Goal: Task Accomplishment & Management: Manage account settings

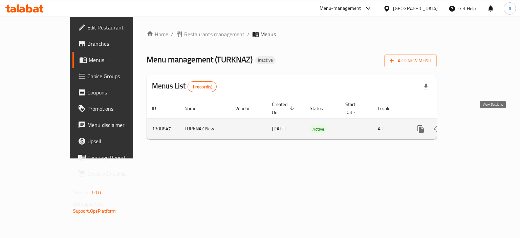
click at [478, 121] on link "enhanced table" at bounding box center [470, 129] width 16 height 16
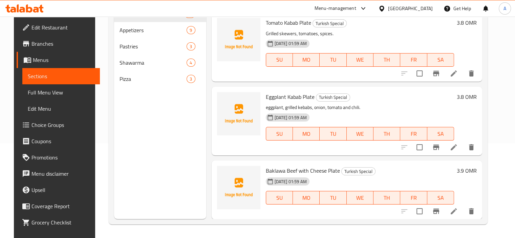
scroll to position [95, 0]
click at [286, 170] on span "Baklawa Beef with Cheese Plate" at bounding box center [303, 171] width 74 height 10
copy h6 "Baklawa Beef with Cheese Plate"
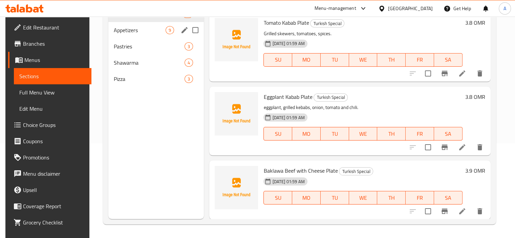
click at [131, 27] on span "Appetizers" at bounding box center [140, 30] width 52 height 8
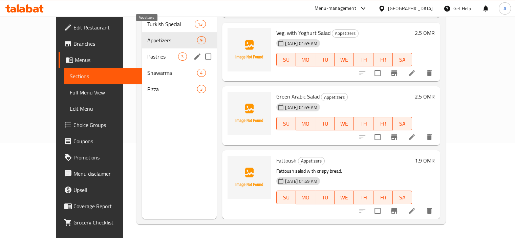
scroll to position [424, 0]
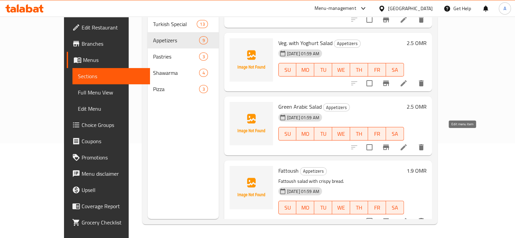
click at [408, 143] on icon at bounding box center [404, 147] width 8 height 8
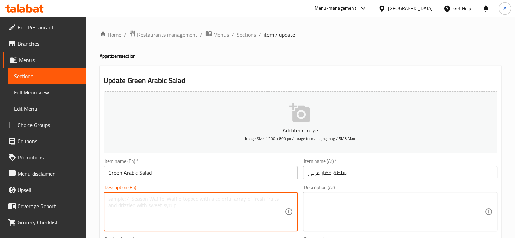
drag, startPoint x: 163, startPoint y: 196, endPoint x: 122, endPoint y: 82, distance: 120.5
click at [163, 196] on textarea at bounding box center [196, 212] width 177 height 32
paste textarea "Traditional Arabic green salad."
type textarea "Traditional Arabic green salad."
click at [318, 215] on textarea at bounding box center [396, 212] width 177 height 32
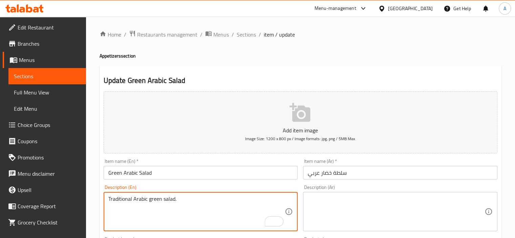
paste textarea "سلطة خضراء عربية تقليدية."
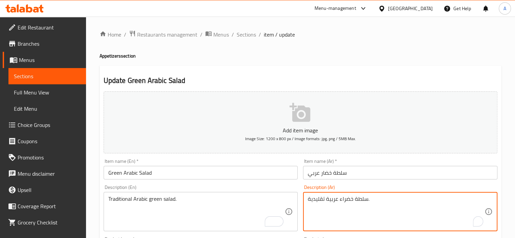
type textarea "سلطة خضراء عربية تقليدية."
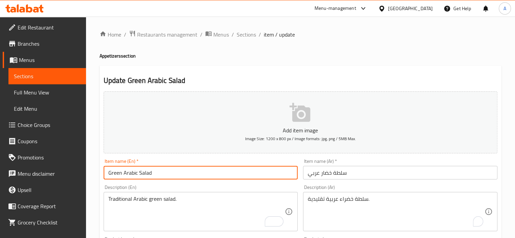
click at [231, 173] on input "Green Arabic Salad" at bounding box center [201, 173] width 194 height 14
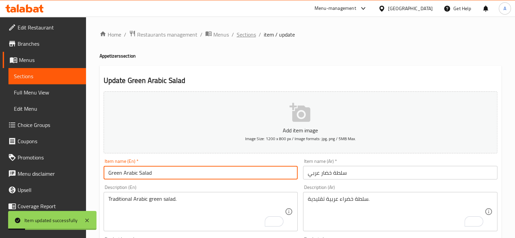
click at [244, 34] on span "Sections" at bounding box center [246, 34] width 19 height 8
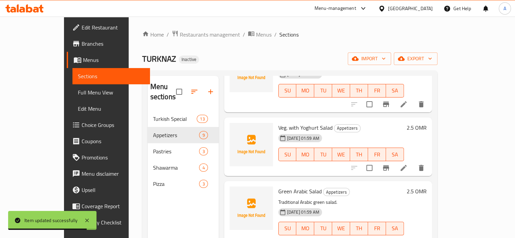
scroll to position [95, 0]
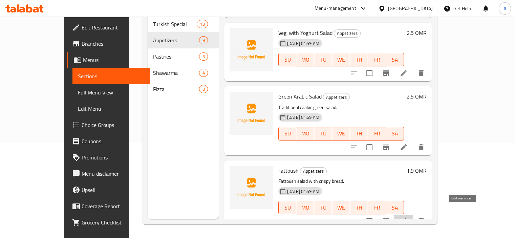
click at [408, 217] on icon at bounding box center [404, 221] width 8 height 8
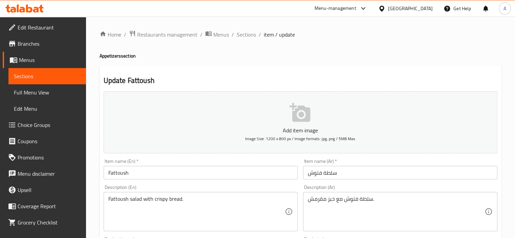
click at [179, 166] on div "Item name (En)   * Fattoush Item name (En) *" at bounding box center [201, 169] width 194 height 21
click at [170, 173] on input "Fattoush" at bounding box center [201, 173] width 194 height 14
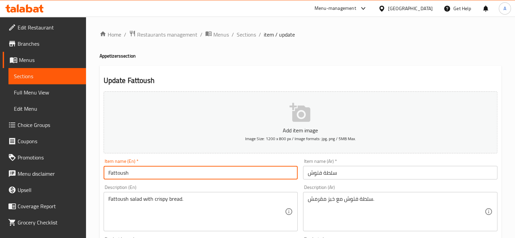
type input "Fattoush Salad"
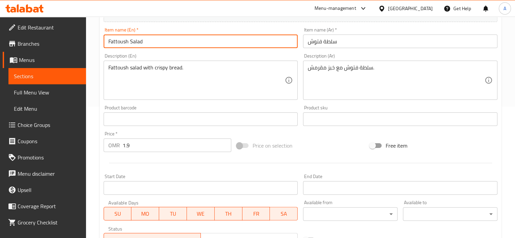
scroll to position [237, 0]
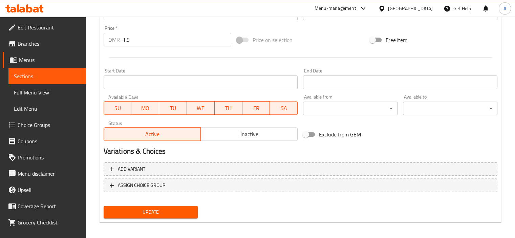
click at [168, 209] on span "Update" at bounding box center [151, 212] width 84 height 8
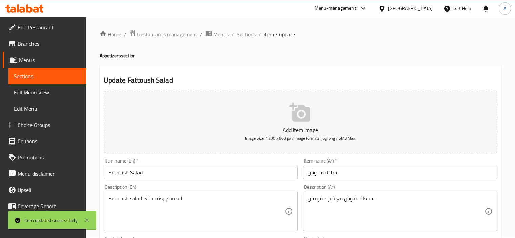
scroll to position [0, 0]
click at [250, 37] on span "Sections" at bounding box center [246, 34] width 19 height 8
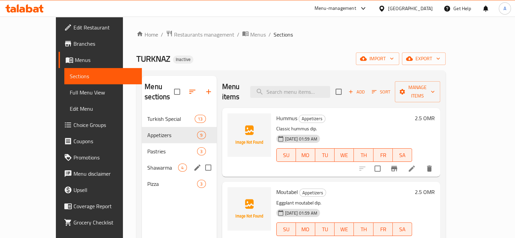
click at [142, 164] on div "Shawarma 4" at bounding box center [179, 168] width 75 height 16
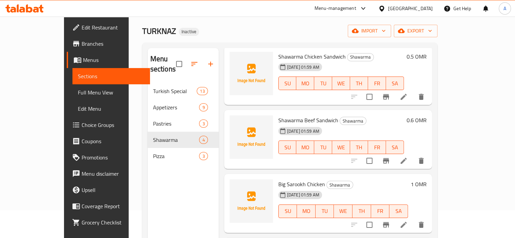
scroll to position [95, 0]
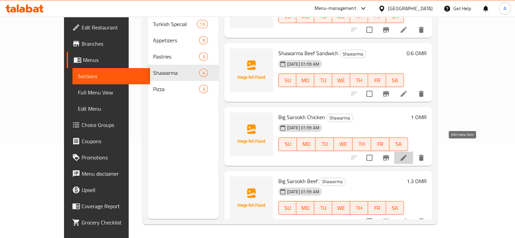
click at [408, 154] on icon at bounding box center [404, 158] width 8 height 8
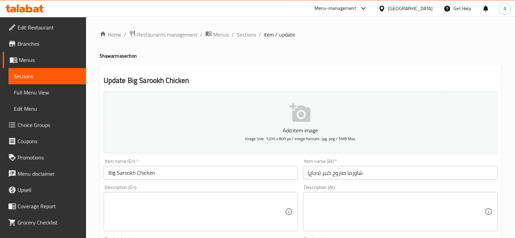
click at [137, 174] on input "Big Sarookh Chicken" at bounding box center [201, 173] width 194 height 14
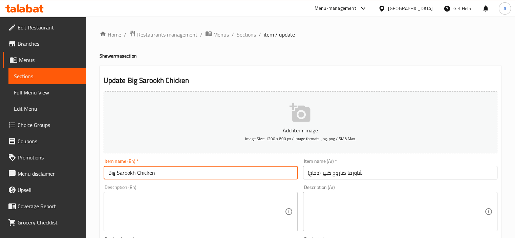
click at [180, 170] on input "Big Sarookh Chicken" at bounding box center [201, 173] width 194 height 14
paste input "Shawarma"
type input "Big Sarookh Chicken Shawarma"
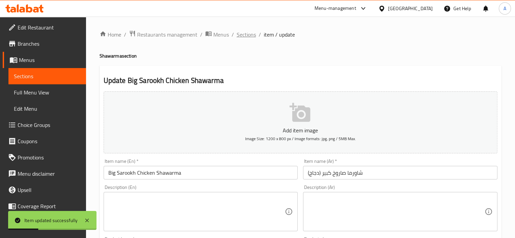
click at [243, 30] on span "Sections" at bounding box center [246, 34] width 19 height 8
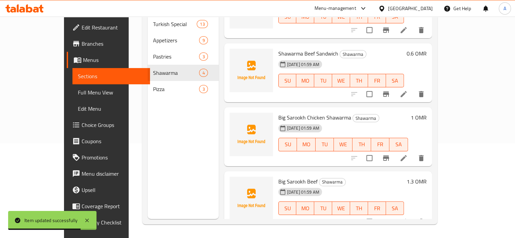
scroll to position [34, 0]
click at [407, 218] on icon at bounding box center [404, 221] width 6 height 6
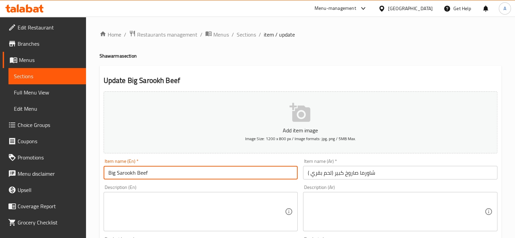
click at [203, 168] on input "Big Sarookh Beef" at bounding box center [201, 173] width 194 height 14
paste input "Shawarma"
type input "Big Sarookh Beef Shawarma"
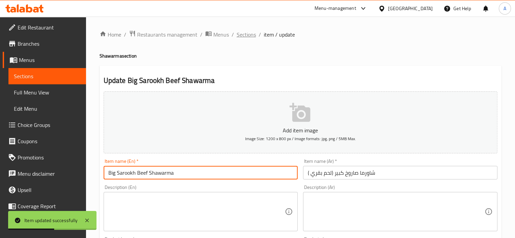
click at [246, 32] on span "Sections" at bounding box center [246, 34] width 19 height 8
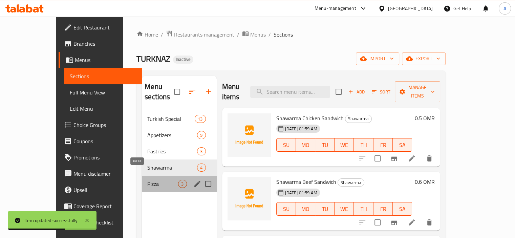
click at [147, 180] on span "Pizza" at bounding box center [162, 184] width 31 height 8
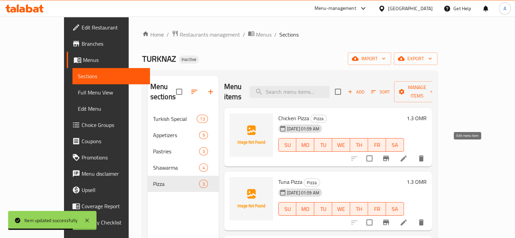
click at [408, 154] on icon at bounding box center [404, 158] width 8 height 8
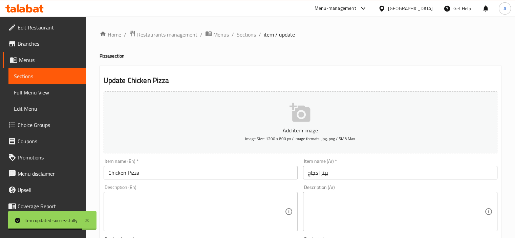
click at [153, 211] on textarea at bounding box center [196, 212] width 177 height 32
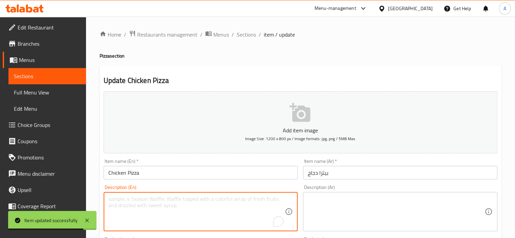
paste textarea "Pizza topped with chicken."
type textarea "Pizza topped with chicken."
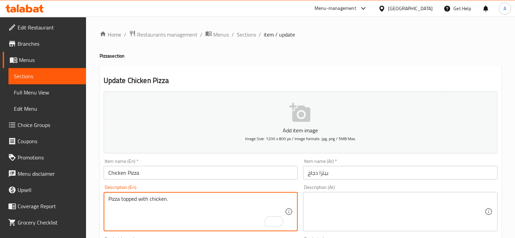
click at [319, 208] on textarea at bounding box center [396, 212] width 177 height 32
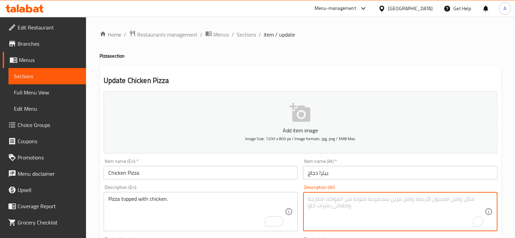
paste textarea "بيتزا مغطاة بالدجاج."
type textarea "بيتزا مغطاة بالدجاج."
click at [168, 168] on input "Chicken Pizza" at bounding box center [201, 173] width 194 height 14
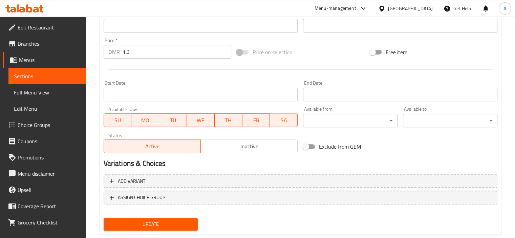
scroll to position [240, 0]
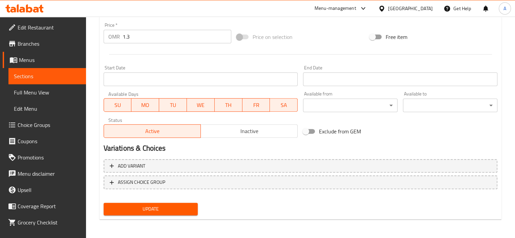
click at [146, 206] on span "Update" at bounding box center [151, 209] width 84 height 8
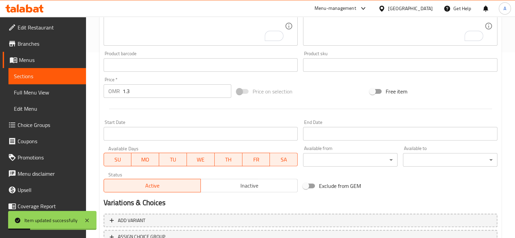
scroll to position [139, 0]
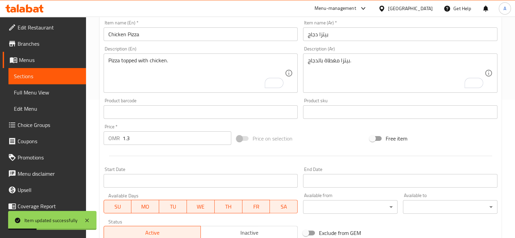
click at [152, 35] on input "Chicken Pizza" at bounding box center [201, 34] width 194 height 14
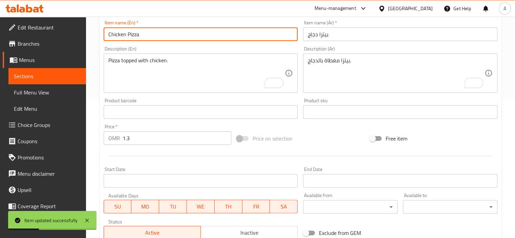
click at [152, 35] on input "Chicken Pizza" at bounding box center [201, 34] width 194 height 14
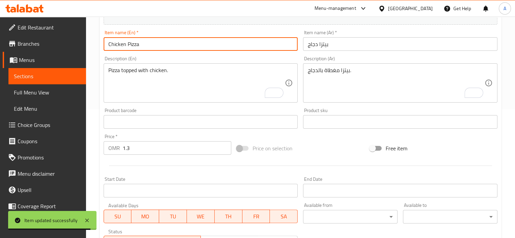
scroll to position [71, 0]
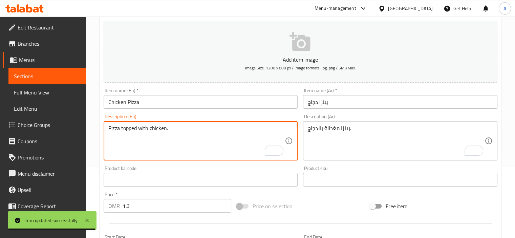
click at [183, 132] on textarea "Pizza topped with chicken." at bounding box center [196, 141] width 177 height 32
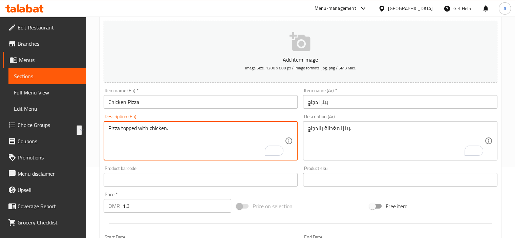
paste textarea "dough topped with succulent chicken, tangy tomato sauce, melty cheese, bell pep…"
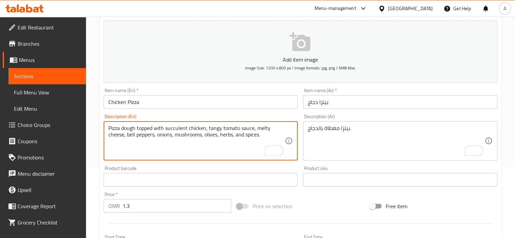
type textarea "Pizza dough topped with succulent chicken, tangy tomato sauce, melty cheese, be…"
click at [363, 124] on div "بيتزا مغطاة بالدجاج. Description (Ar)" at bounding box center [400, 140] width 194 height 39
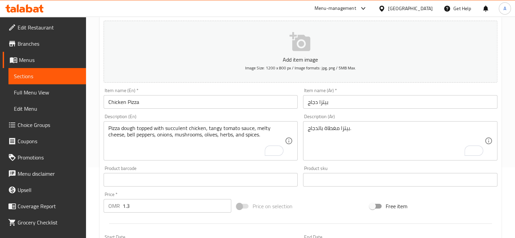
click at [363, 124] on div "بيتزا مغطاة بالدجاج. Description (Ar)" at bounding box center [400, 140] width 194 height 39
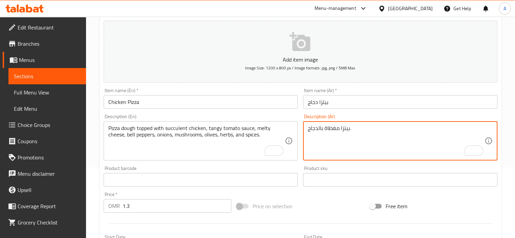
click at [357, 130] on textarea "بيتزا مغطاة بالدجاج." at bounding box center [396, 141] width 177 height 32
paste textarea "جينة البيتزا المغطاة بقطع دجاج لذيذة وصلصة طماطم حامضة وجبنة ذائبة وفلفل حلو وب…"
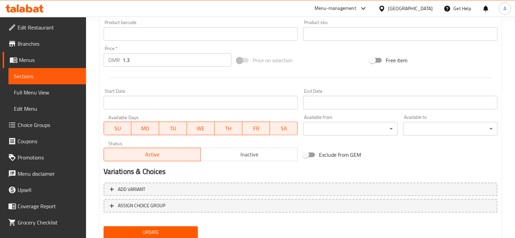
scroll to position [240, 0]
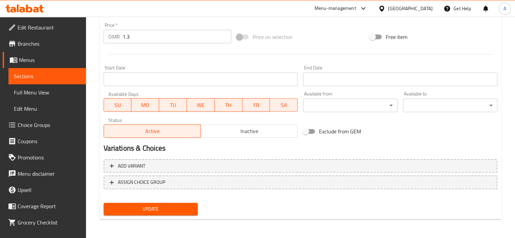
type textarea "عجينة البيتزا المغطاة بقطع دجاج لذيذة وصلصة طماطم حامضة وجبنة ذائبة وفلفل حلو و…"
click at [146, 205] on span "Update" at bounding box center [151, 209] width 84 height 8
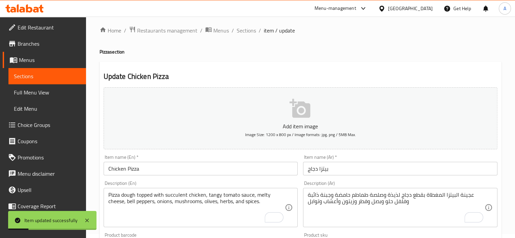
scroll to position [0, 0]
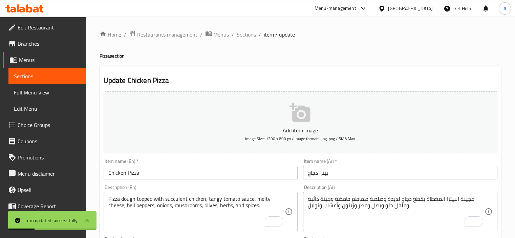
click at [250, 36] on span "Sections" at bounding box center [246, 34] width 19 height 8
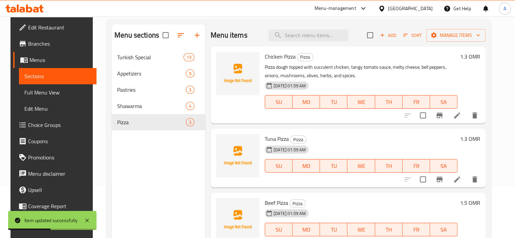
scroll to position [68, 0]
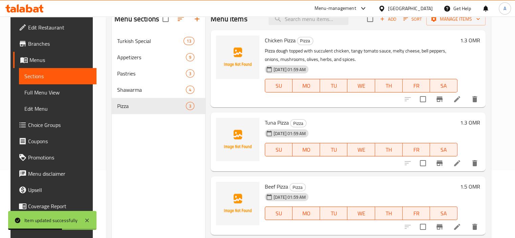
click at [272, 123] on span "Tuna Pizza" at bounding box center [277, 123] width 24 height 10
copy h6 "Tuna Pizza"
click at [461, 167] on icon at bounding box center [457, 163] width 8 height 8
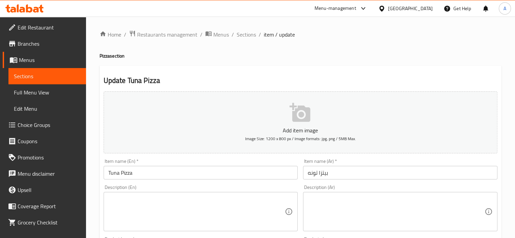
click at [165, 204] on textarea at bounding box center [196, 212] width 177 height 32
paste textarea "Classic pizza with a twist of tuna flavor"
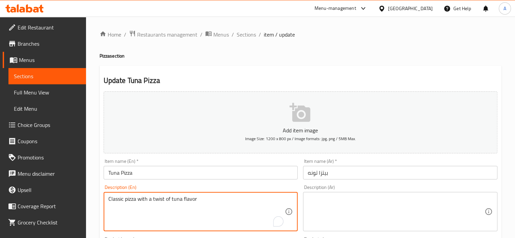
type textarea "Classic pizza with a twist of tuna flavor"
click at [344, 202] on textarea at bounding box center [396, 212] width 177 height 32
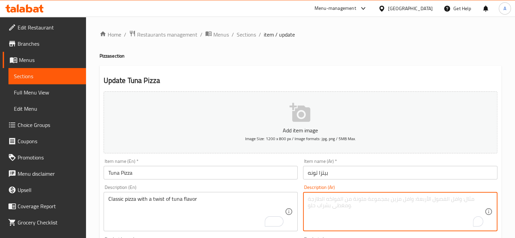
paste textarea "بيتزا كلاسيكية بنكهة التونة"
type textarea "بيتزا كلاسيكية بنكهة التونة"
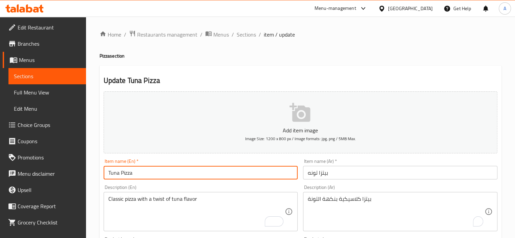
click at [253, 172] on input "Tuna Pizza" at bounding box center [201, 173] width 194 height 14
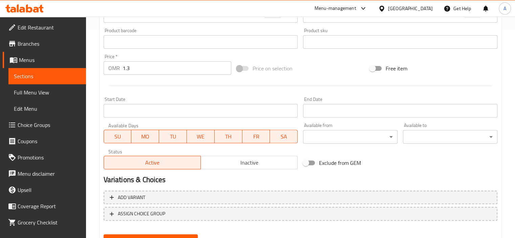
scroll to position [240, 0]
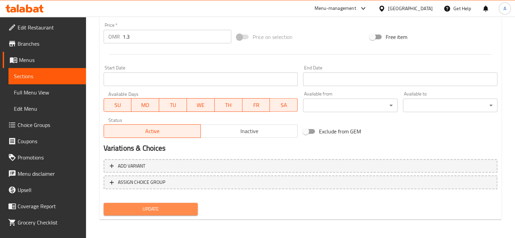
click at [145, 207] on span "Update" at bounding box center [151, 209] width 84 height 8
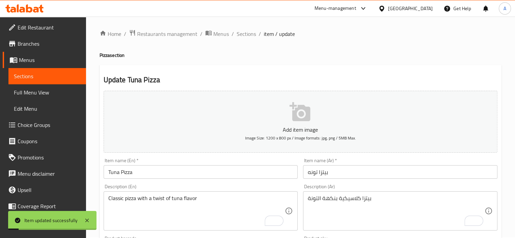
scroll to position [0, 0]
click at [243, 35] on span "Sections" at bounding box center [246, 34] width 19 height 8
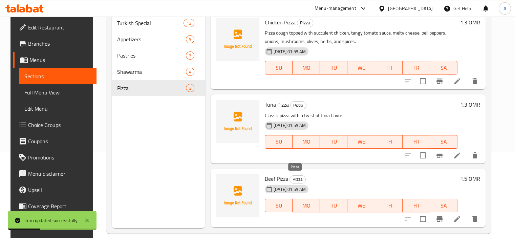
scroll to position [95, 0]
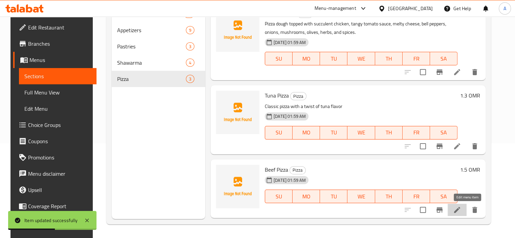
click at [461, 211] on icon at bounding box center [457, 210] width 8 height 8
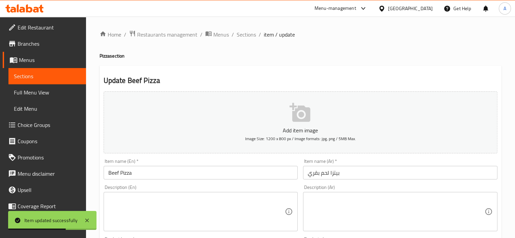
click at [163, 173] on input "Beef Pizza" at bounding box center [201, 173] width 194 height 14
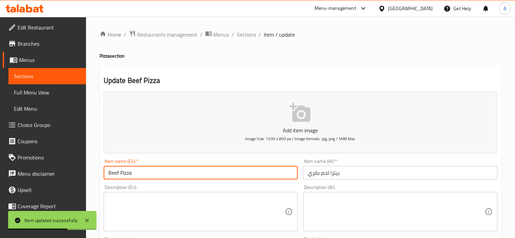
click at [163, 173] on input "Beef Pizza" at bounding box center [201, 173] width 194 height 14
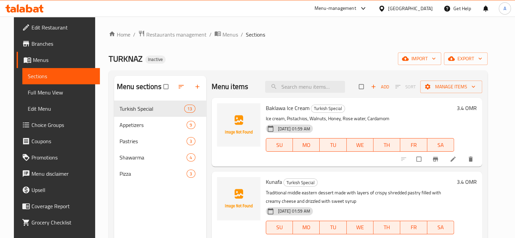
click at [47, 92] on span "Full Menu View" at bounding box center [61, 92] width 67 height 8
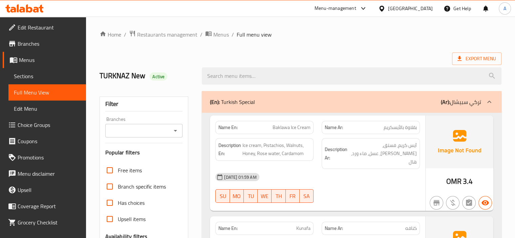
click at [295, 54] on div "Export Menu" at bounding box center [301, 59] width 402 height 13
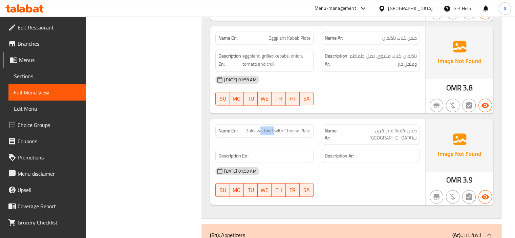
drag, startPoint x: 275, startPoint y: 117, endPoint x: 262, endPoint y: 118, distance: 13.6
click at [262, 127] on span "Baklawa Beef with Cheese Plate" at bounding box center [278, 130] width 65 height 7
click at [286, 124] on div "Name En: Baklawa Beef with Cheese Plate" at bounding box center [264, 130] width 98 height 13
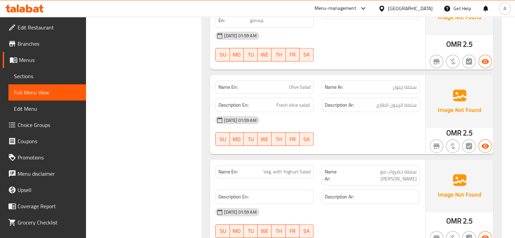
scroll to position [1737, 0]
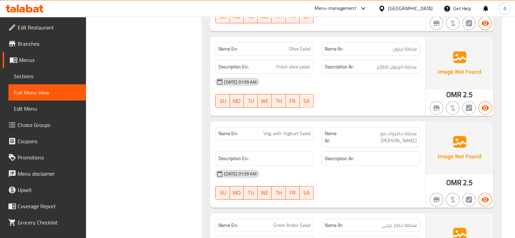
click at [278, 130] on span "Veg. with Yoghurt Salad" at bounding box center [287, 133] width 47 height 7
copy span "Veg. with Yoghurt Salad"
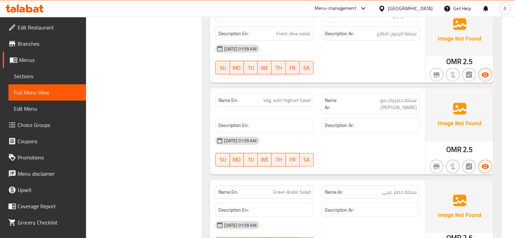
scroll to position [1805, 0]
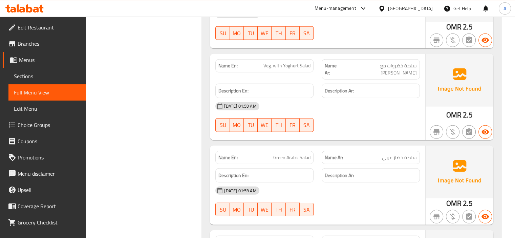
click at [292, 154] on span "Green Arabic Salad" at bounding box center [291, 157] width 37 height 7
copy span "Green Arabic Salad"
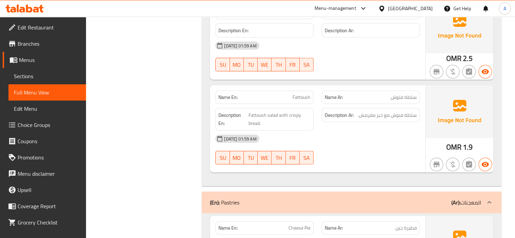
scroll to position [1975, 0]
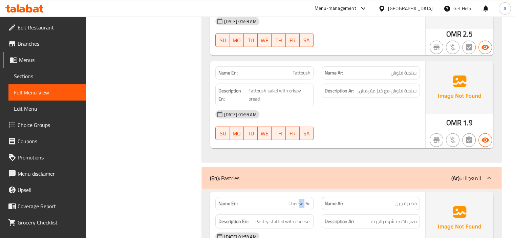
drag, startPoint x: 304, startPoint y: 179, endPoint x: 295, endPoint y: 181, distance: 8.9
click at [296, 200] on span "Cheese Pie" at bounding box center [300, 203] width 22 height 7
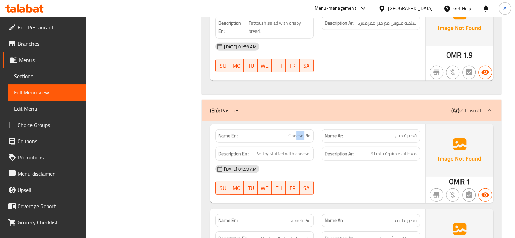
scroll to position [2178, 0]
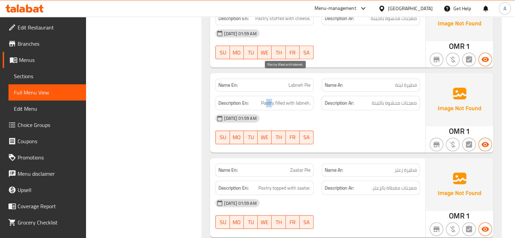
click at [266, 99] on span "Pastry filled with labneh." at bounding box center [285, 103] width 49 height 8
click at [279, 99] on span "Pastry filled with labneh." at bounding box center [285, 103] width 49 height 8
drag, startPoint x: 301, startPoint y: 160, endPoint x: 297, endPoint y: 161, distance: 4.1
click at [297, 184] on span "Pastry topped with zaatar." at bounding box center [284, 188] width 52 height 8
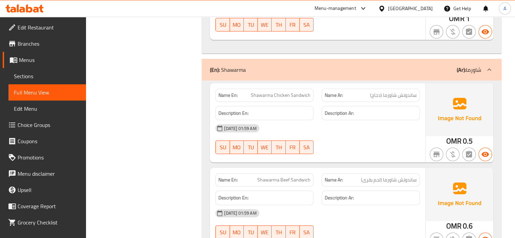
scroll to position [2415, 0]
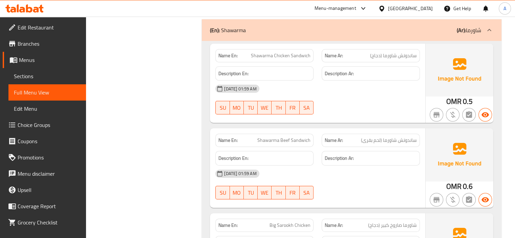
click at [293, 137] on span "Shawarma Beef Sandwich" at bounding box center [283, 140] width 53 height 7
click at [287, 219] on div "Name En: Big Sarookh Chicken" at bounding box center [264, 225] width 98 height 13
click at [293, 222] on span "Big Sarookh Chicken" at bounding box center [290, 225] width 41 height 7
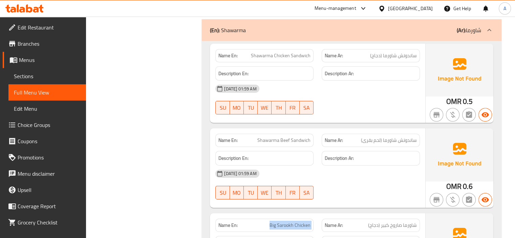
copy span "Big Sarookh Chicken"
click at [268, 137] on span "Shawarma Beef Sandwich" at bounding box center [283, 140] width 53 height 7
copy span "Shawarma"
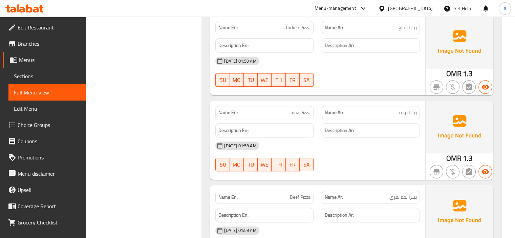
scroll to position [2848, 0]
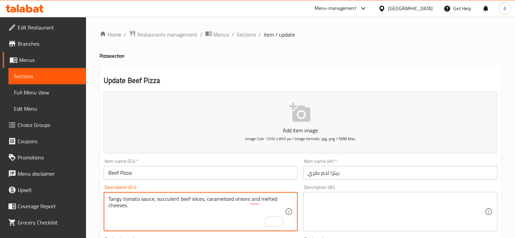
click at [324, 225] on textarea at bounding box center [396, 212] width 177 height 32
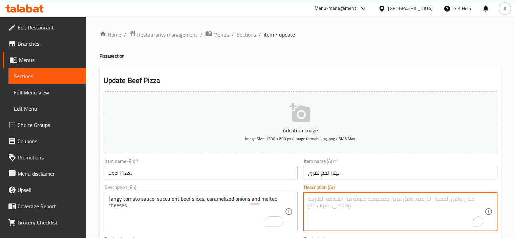
paste textarea "صلصة الطماطم التانجي، وشرائح لحم البقر العصارية، والبصل المكرمل والجبن المذاب."
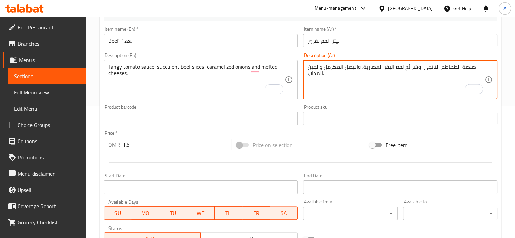
scroll to position [237, 0]
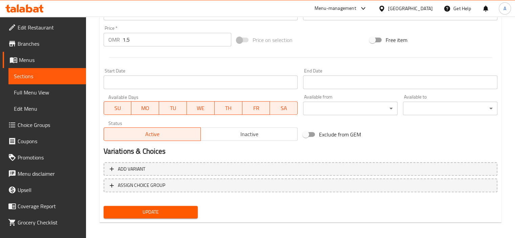
type textarea "صلصة الطماطم التانجي، وشرائح لحم البقر العصارية، والبصل المكرمل والجبن المذاب."
click at [148, 211] on span "Update" at bounding box center [151, 212] width 84 height 8
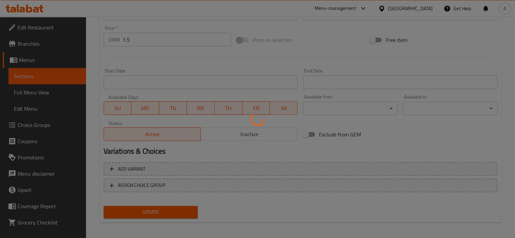
scroll to position [34, 0]
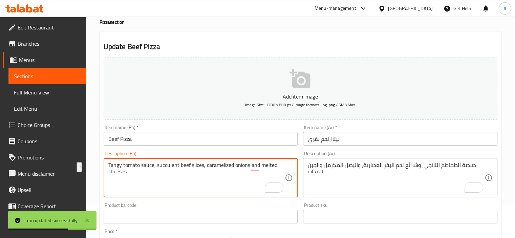
drag, startPoint x: 229, startPoint y: 167, endPoint x: 238, endPoint y: 165, distance: 9.7
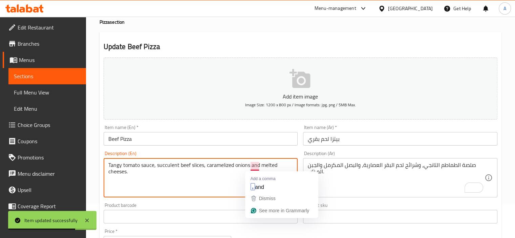
drag, startPoint x: 258, startPoint y: 164, endPoint x: 265, endPoint y: 164, distance: 6.4
click at [265, 164] on textarea "Tangy tomato sauce, succulent beef slices, caramelized onions and melted cheese…" at bounding box center [196, 178] width 177 height 32
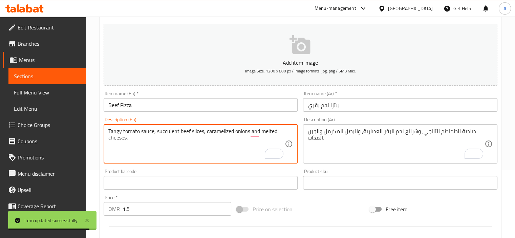
scroll to position [0, 0]
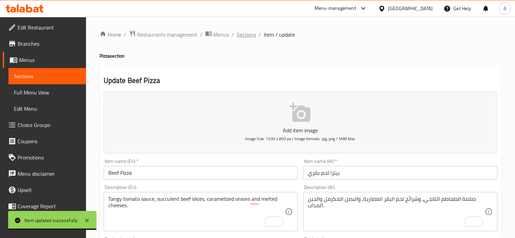
click at [247, 34] on span "Sections" at bounding box center [246, 34] width 19 height 8
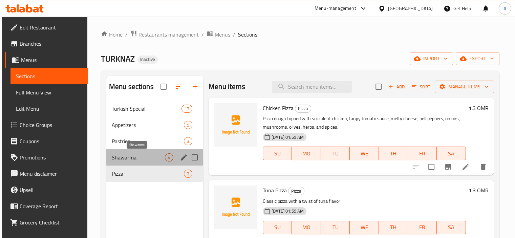
click at [129, 156] on span "Shawarma" at bounding box center [138, 157] width 53 height 8
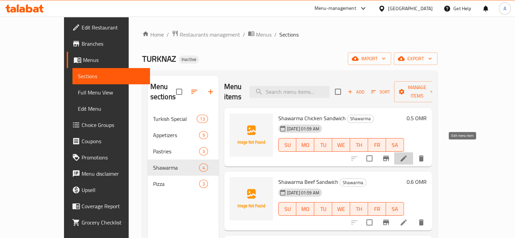
click at [407, 155] on icon at bounding box center [404, 158] width 6 height 6
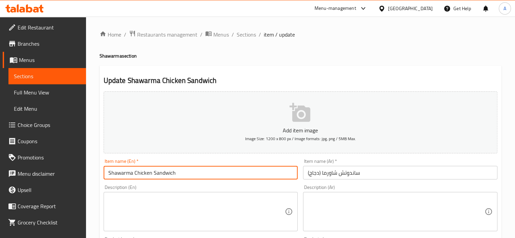
click at [147, 179] on input "Shawarma Chicken Sandwich" at bounding box center [201, 173] width 194 height 14
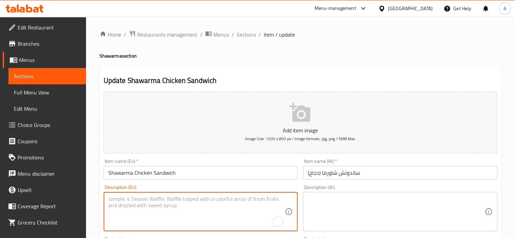
click at [146, 221] on textarea "To enrich screen reader interactions, please activate Accessibility in Grammarl…" at bounding box center [196, 212] width 177 height 32
paste textarea "Sandwich with chicken shawarma."
type textarea "Sandwich with chicken shawarma."
click at [331, 209] on textarea at bounding box center [396, 212] width 177 height 32
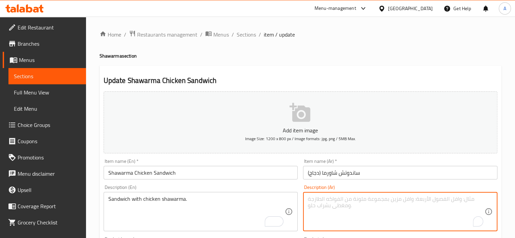
paste textarea "ساندويتش بشاورما الدجاج."
type textarea "ساندويتش بشاورما الدجاج."
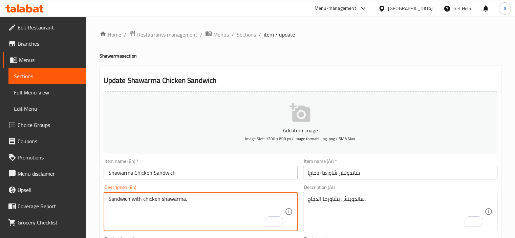
click at [153, 218] on textarea "Sandwich with chicken shawarma." at bounding box center [196, 212] width 177 height 32
paste textarea "Made with tender, marinated chicken that is slow-cooked, and served with lettuc…"
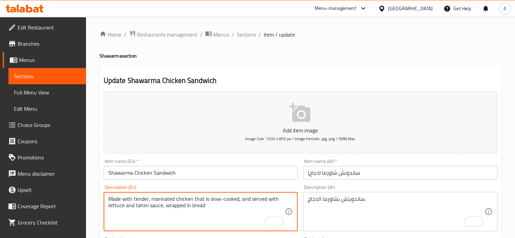
type textarea "Made with tender, marinated chicken that is slow-cooked, and served with lettuc…"
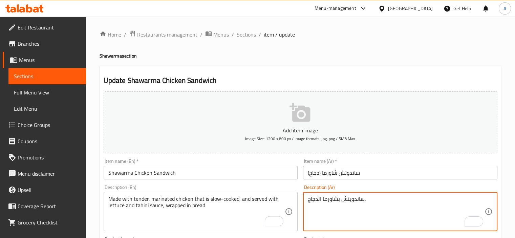
click at [377, 205] on textarea "ساندويتش بشاورما الدجاج." at bounding box center [396, 212] width 177 height 32
paste textarea "مصنوعة من دجاج طري ومتبل بشكل مثالي يتم طهيه ببطء ويقدم مع الخس وصلصة الطحينة، …"
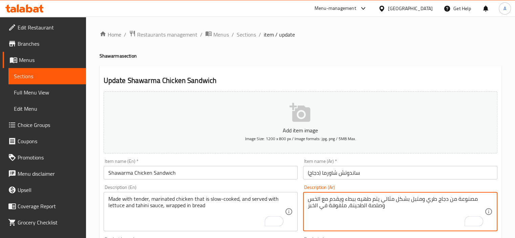
type textarea "مصنوعة من دجاج طري ومتبل بشكل مثالي يتم طهيه ببطء ويقدم مع الخس وصلصة الطحينة، …"
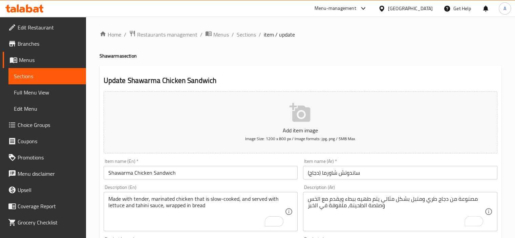
click at [229, 180] on div "Item name (En)   * Shawarma Chicken Sandwich Item name (En) *" at bounding box center [201, 169] width 200 height 26
click at [226, 172] on input "Shawarma Chicken Sandwich" at bounding box center [201, 173] width 194 height 14
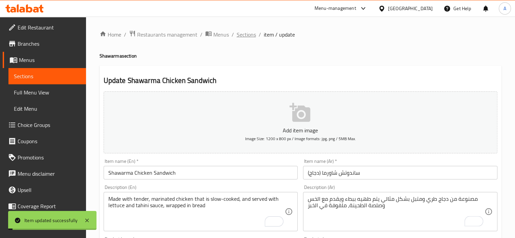
click at [242, 36] on span "Sections" at bounding box center [246, 34] width 19 height 8
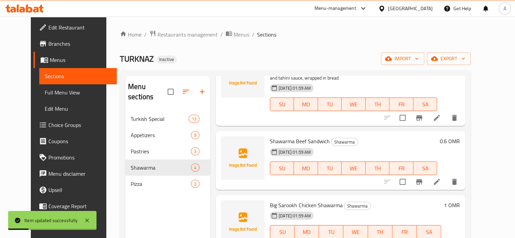
scroll to position [53, 0]
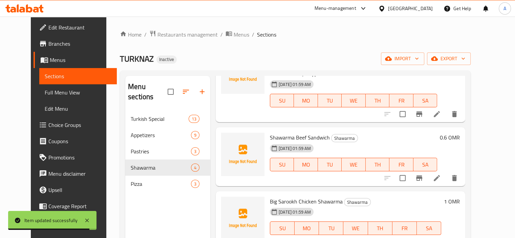
click at [440, 178] on icon at bounding box center [437, 178] width 6 height 6
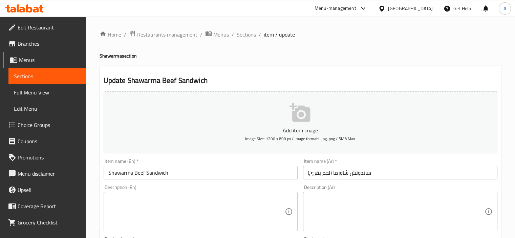
click at [138, 188] on div "Description (En) Description (En)" at bounding box center [201, 208] width 194 height 46
click at [133, 196] on textarea at bounding box center [196, 212] width 177 height 32
paste textarea "Beef Shawarma, yogurt, tahini, spices powder, red onion, bread"
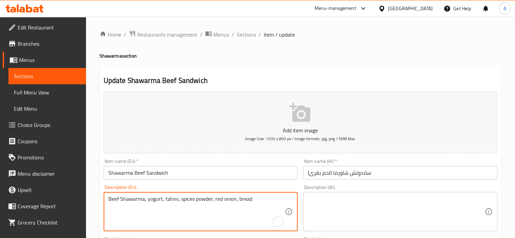
type textarea "Beef Shawarma, yogurt, tahini, spices powder, red onion, bread"
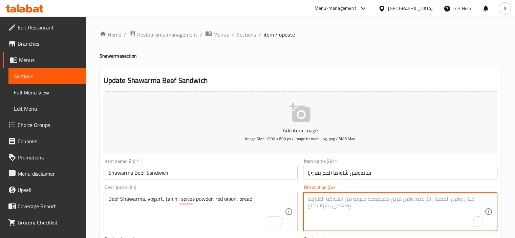
click at [331, 225] on textarea "To enrich screen reader interactions, please activate Accessibility in Grammarl…" at bounding box center [396, 212] width 177 height 32
paste textarea "شاورما لحم بقري، زبادي، طحينة، بهارات مطحونة، بصل أحمر، خبز"
type textarea "شاورما لحم بقري، زبادي، طحينة، بهارات مطحونة، بصل أحمر، خبز"
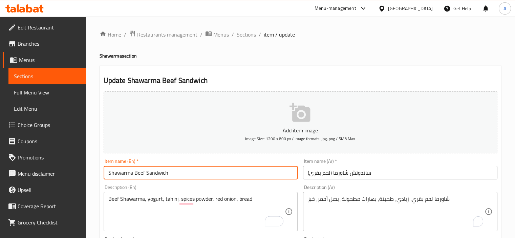
click at [218, 180] on div "Item name (En)   * Shawarma Beef Sandwich Item name (En) *" at bounding box center [201, 169] width 200 height 26
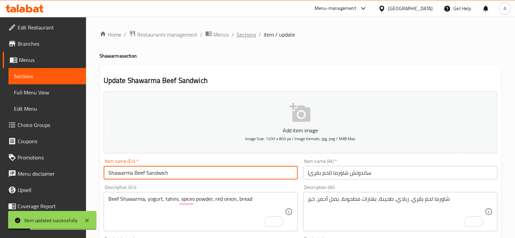
click at [245, 34] on span "Sections" at bounding box center [246, 34] width 19 height 8
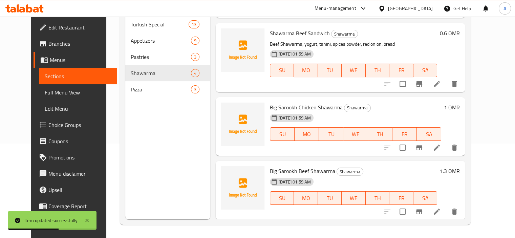
scroll to position [95, 0]
click at [307, 108] on span "Big Sarookh Chicken Shawarma" at bounding box center [306, 107] width 73 height 10
copy h6 "Big Sarookh Chicken Shawarma"
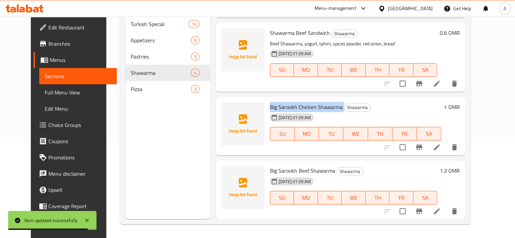
click at [441, 144] on icon at bounding box center [437, 147] width 8 height 8
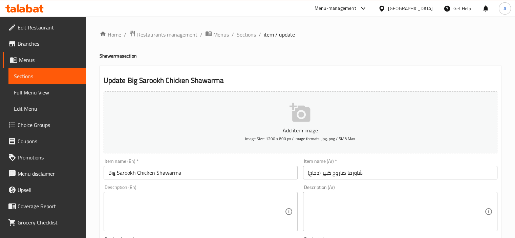
click at [157, 218] on textarea at bounding box center [196, 212] width 177 height 32
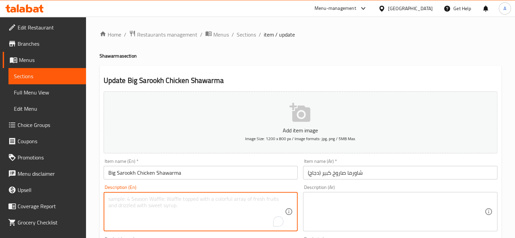
paste textarea "A sandwich Rolled with chicken shawarma"
type textarea "A sandwich Rolled with chicken shawarma"
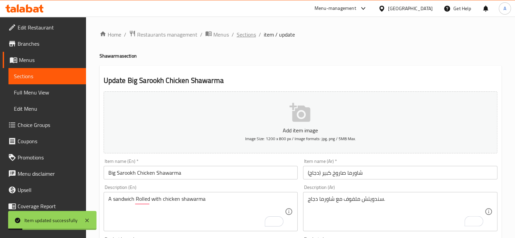
click at [241, 35] on span "Sections" at bounding box center [246, 34] width 19 height 8
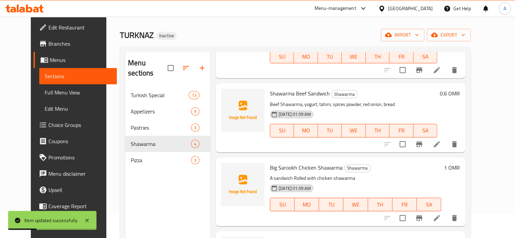
scroll to position [95, 0]
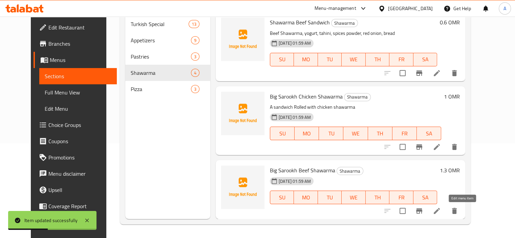
click at [440, 211] on icon at bounding box center [437, 211] width 6 height 6
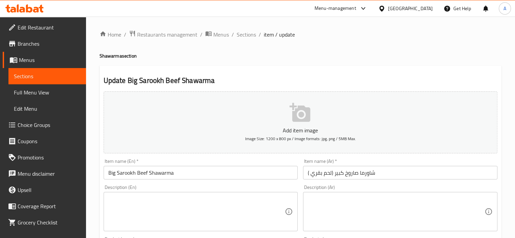
click at [187, 205] on textarea at bounding box center [196, 212] width 177 height 32
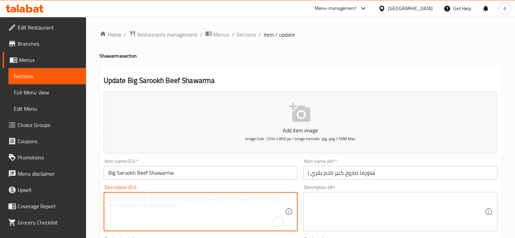
paste textarea "Beef, shawarma seasoning, onion, pepper and bread"
type textarea "Beef, shawarma seasoning, onion, pepper and bread"
click at [371, 217] on textarea at bounding box center [396, 212] width 177 height 32
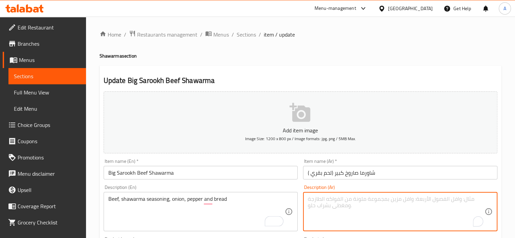
paste textarea "لحم بقري، بهارات شاورما، بصل، فلفل وخبز"
type textarea "لحم بقري، بهارات شاورما، بصل، فلفل وخبز"
click at [247, 166] on input "Big Sarookh Beef Shawarma" at bounding box center [201, 173] width 194 height 14
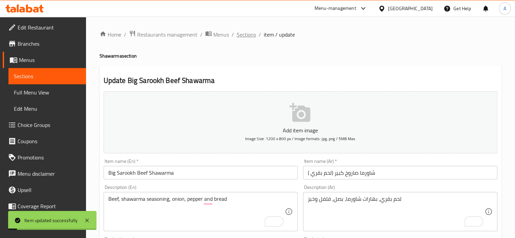
click at [241, 36] on span "Sections" at bounding box center [246, 34] width 19 height 8
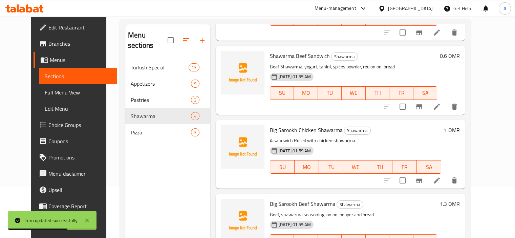
scroll to position [49, 0]
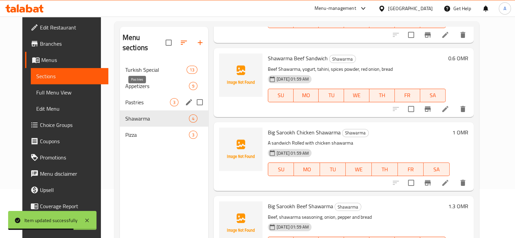
click at [125, 98] on span "Pastries" at bounding box center [147, 102] width 45 height 8
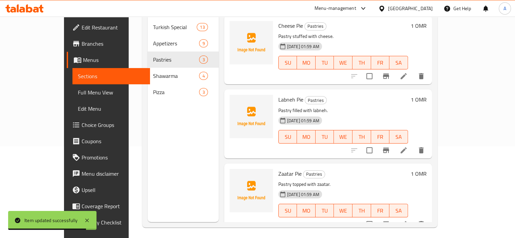
scroll to position [95, 0]
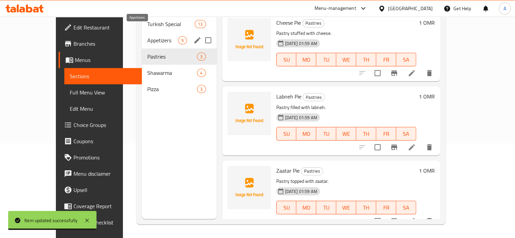
click at [147, 36] on span "Appetizers" at bounding box center [162, 40] width 31 height 8
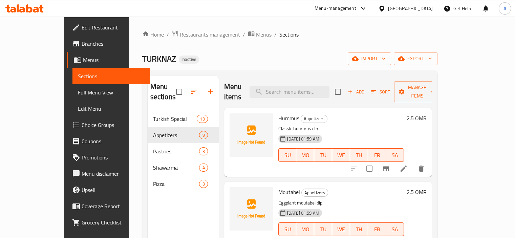
click at [78, 90] on span "Full Menu View" at bounding box center [111, 92] width 67 height 8
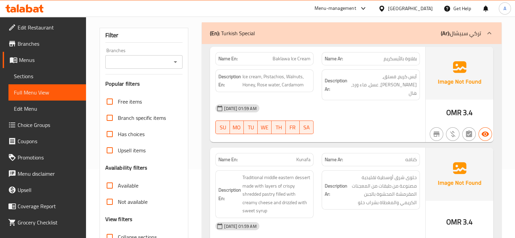
scroll to position [68, 0]
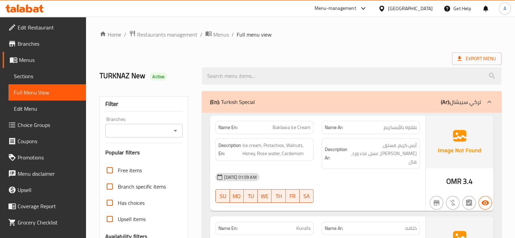
click at [252, 106] on p "(En): Turkish Special" at bounding box center [232, 102] width 45 height 8
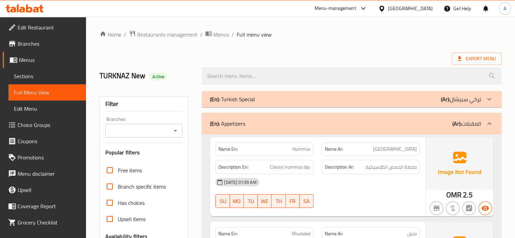
click at [268, 98] on div "(En): Turkish Special (Ar): تركي سبيشال" at bounding box center [345, 99] width 271 height 8
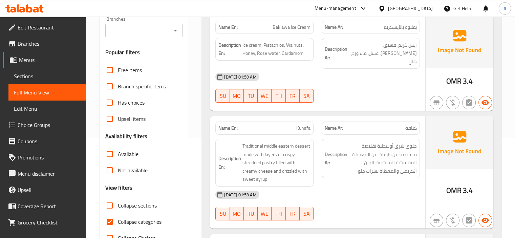
scroll to position [102, 0]
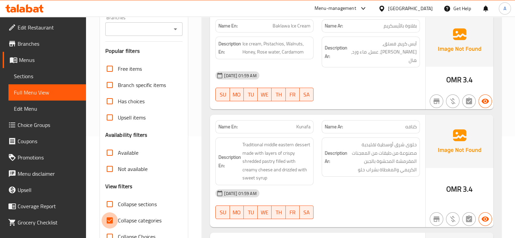
click at [108, 227] on input "Collapse categories" at bounding box center [110, 220] width 16 height 16
checkbox input "false"
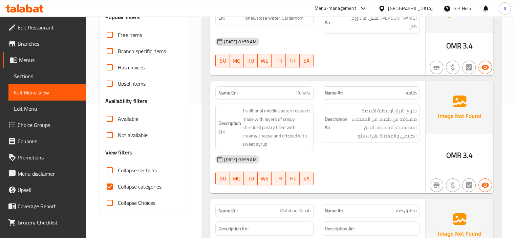
scroll to position [203, 0]
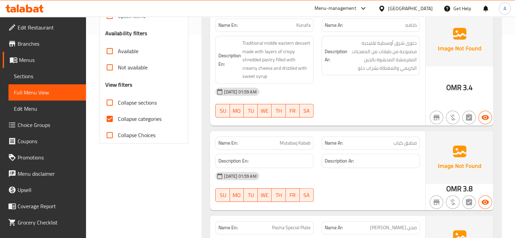
click at [130, 120] on span "Collapse categories" at bounding box center [140, 119] width 44 height 8
click at [118, 120] on input "Collapse categories" at bounding box center [110, 119] width 16 height 16
checkbox input "false"
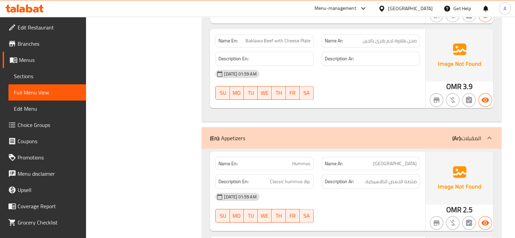
scroll to position [2955, 0]
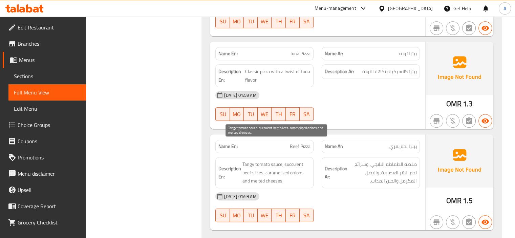
click at [283, 160] on span "Tangy tomato sauce, succulent beef slices, caramelized onions and melted cheese…" at bounding box center [277, 172] width 68 height 25
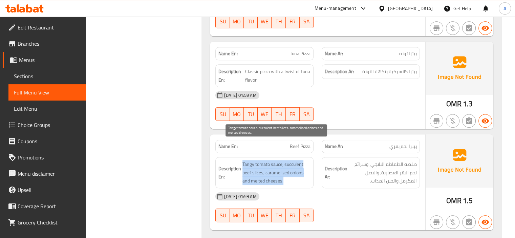
click at [283, 160] on span "Tangy tomato sauce, succulent beef slices, caramelized onions and melted cheese…" at bounding box center [277, 172] width 68 height 25
copy span "Tangy tomato sauce, succulent beef slices, caramelized onions and melted cheese…"
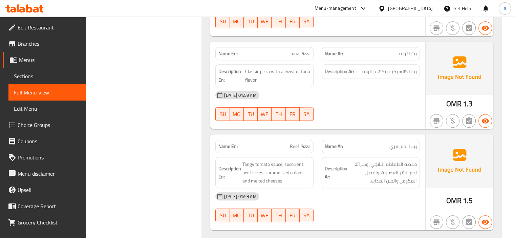
click at [323, 188] on div "[DATE] 01:59 AM" at bounding box center [317, 196] width 213 height 16
click at [295, 140] on div "Name En: Beef Pizza" at bounding box center [264, 146] width 98 height 13
copy span "Beef Pizza"
click at [295, 140] on div "Name En: Beef Pizza" at bounding box center [264, 146] width 98 height 13
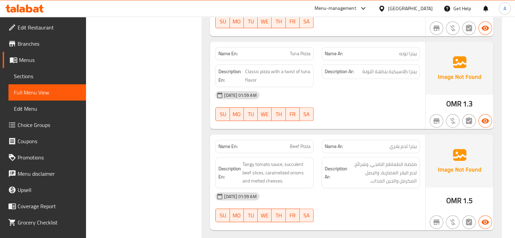
click at [300, 50] on span "Tuna Pizza" at bounding box center [300, 53] width 21 height 7
copy span "Tuna Pizza"
click at [300, 50] on span "Tuna Pizza" at bounding box center [300, 53] width 21 height 7
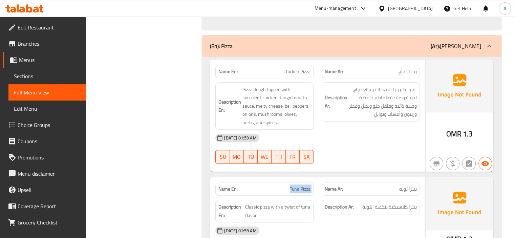
scroll to position [2786, 0]
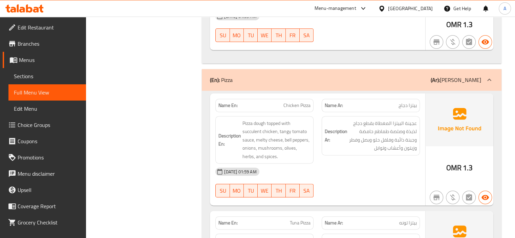
click at [298, 102] on span "Chicken Pizza" at bounding box center [297, 105] width 27 height 7
copy span "Chicken Pizza"
click at [298, 102] on span "Chicken Pizza" at bounding box center [297, 105] width 27 height 7
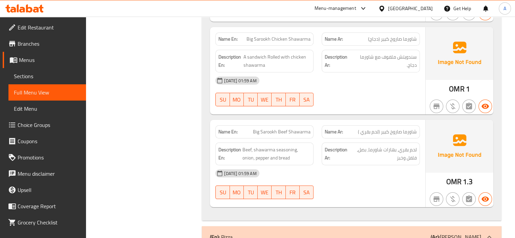
scroll to position [2617, 0]
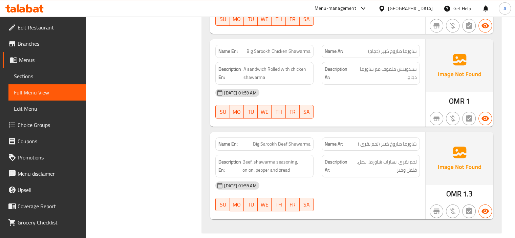
click at [279, 141] on span "Big Sarookh Beef Shawarma" at bounding box center [282, 144] width 58 height 7
copy span "Big Sarookh Beef Shawarma"
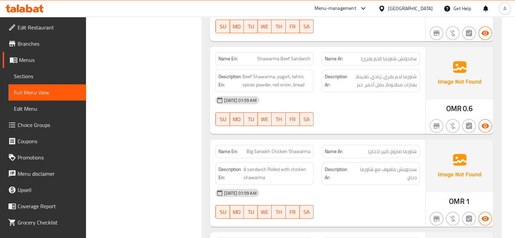
scroll to position [2515, 0]
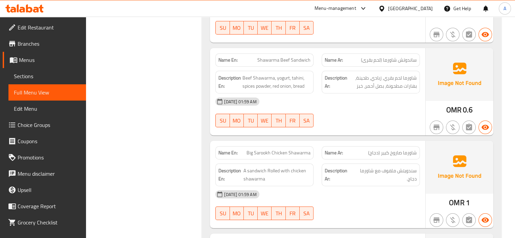
click at [273, 149] on span "Big Sarookh Chicken Shawarma" at bounding box center [279, 152] width 64 height 7
copy span "Big Sarookh Chicken Shawarma"
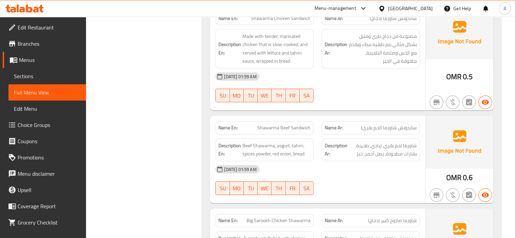
click at [276, 124] on span "Shawarma Beef Sandwich" at bounding box center [283, 127] width 53 height 7
copy span "Shawarma Beef Sandwich"
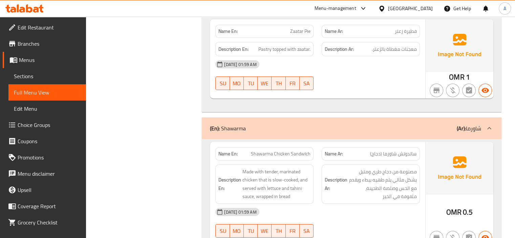
scroll to position [2312, 0]
click at [272, 150] on span "Shawarma Chicken Sandwich" at bounding box center [281, 153] width 60 height 7
copy span "Shawarma Chicken Sandwich"
click at [272, 150] on span "Shawarma Chicken Sandwich" at bounding box center [281, 153] width 60 height 7
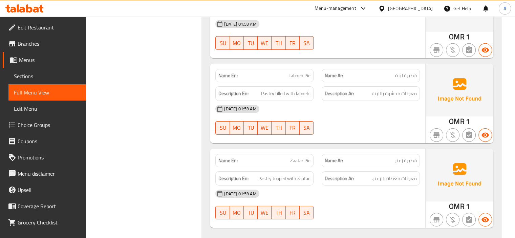
scroll to position [2176, 0]
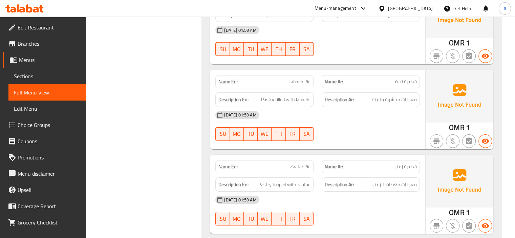
click at [298, 163] on span "Zaatar Pie" at bounding box center [300, 166] width 20 height 7
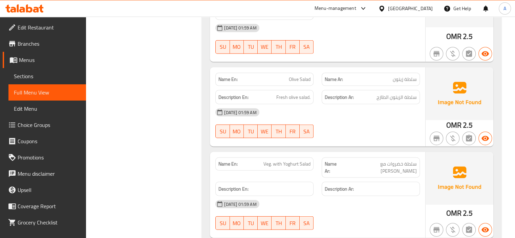
scroll to position [1668, 0]
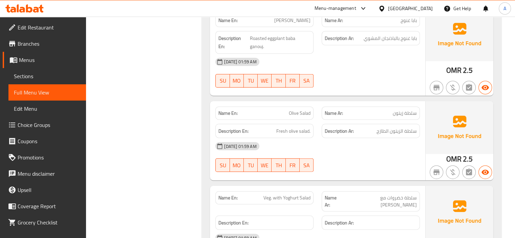
click at [280, 194] on span "Veg. with Yoghurt Salad" at bounding box center [287, 197] width 47 height 7
copy span "Veg. with Yoghurt Salad"
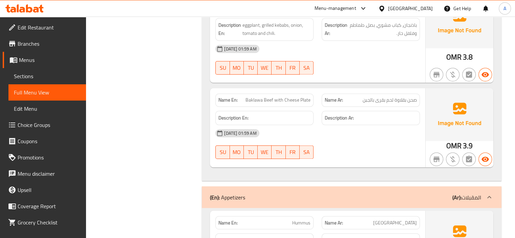
scroll to position [1126, 0]
click at [285, 97] on span "Baklawa Beef with Cheese Plate" at bounding box center [278, 100] width 65 height 7
copy span "Baklawa Beef with Cheese Plate"
